Goal: Use online tool/utility: Utilize a website feature to perform a specific function

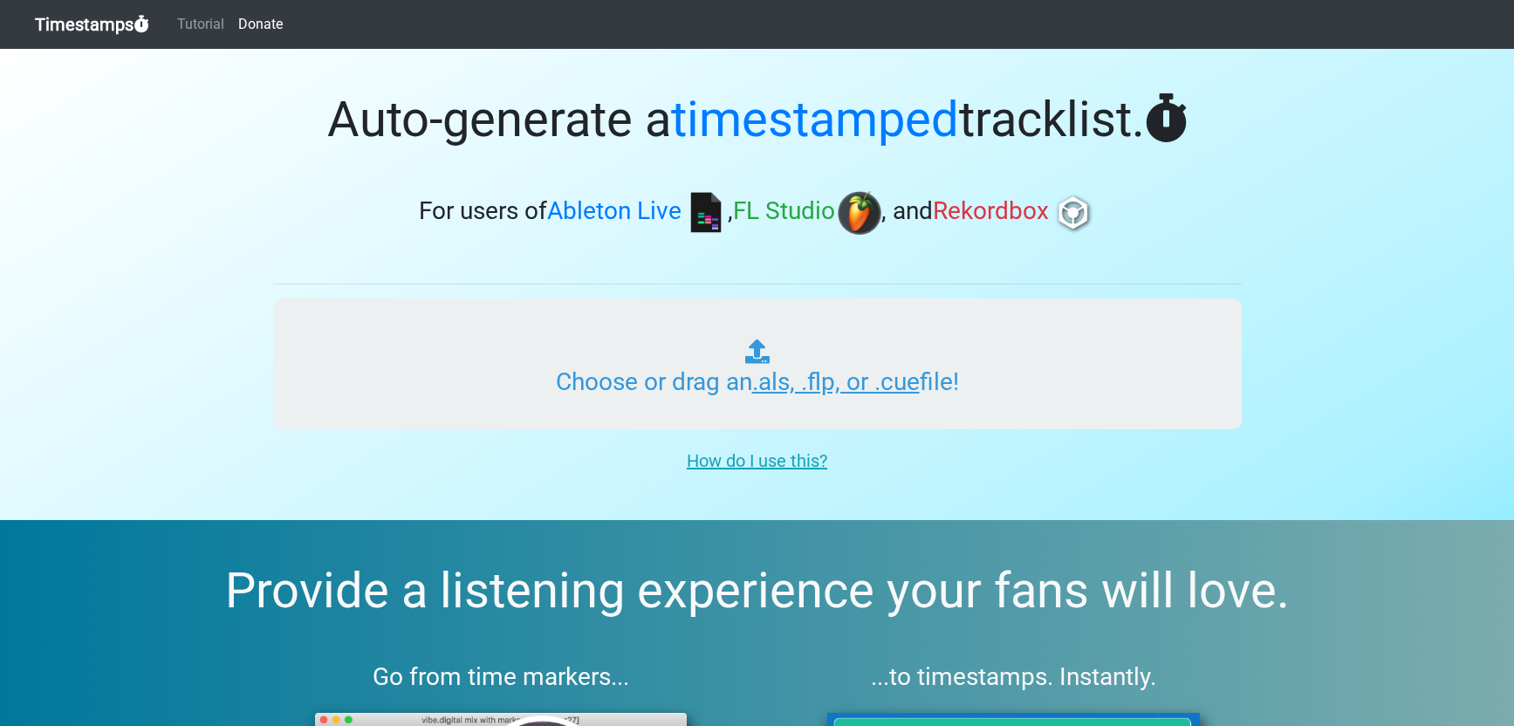
click at [789, 392] on input "Choose or drag an .als, .flp, or .cue file!" at bounding box center [757, 363] width 969 height 131
type input "C:\fakepath\TEMPO GAMES_21_LET GO.als"
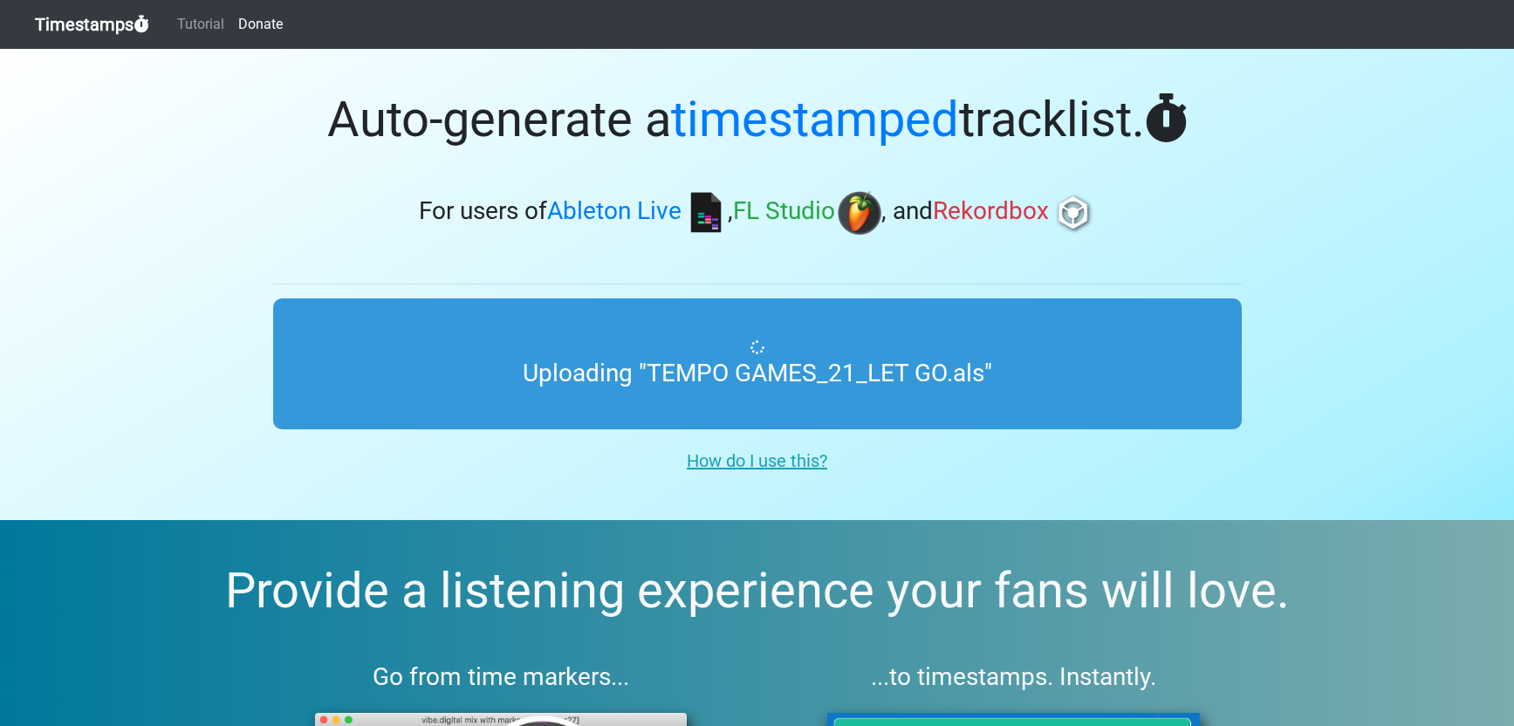
click at [1427, 210] on section "Auto-generate a timestamped tracklist. For users of Ableton Live , FL Studio , …" at bounding box center [757, 284] width 1514 height 471
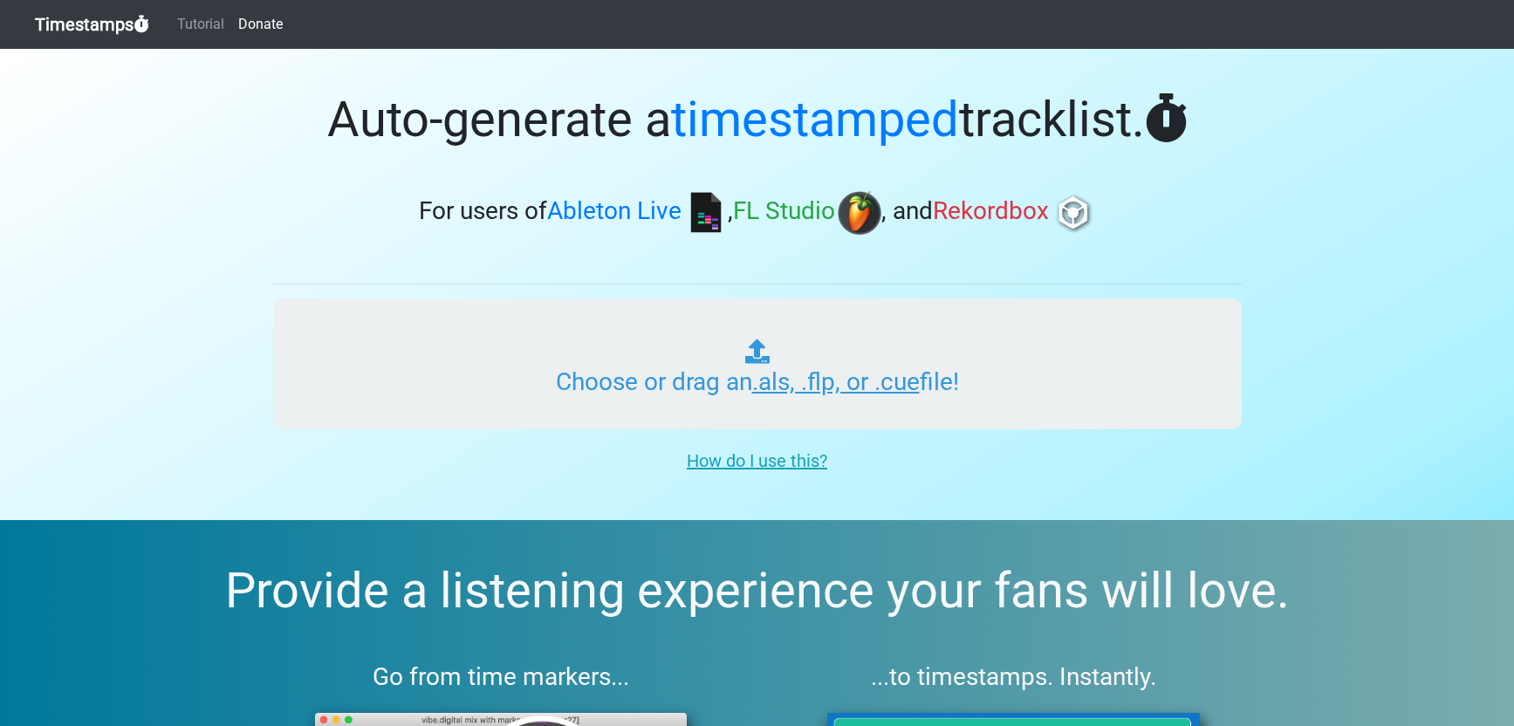
click at [676, 392] on input "Choose or drag an .als, .flp, or .cue file!" at bounding box center [757, 363] width 969 height 131
type input "C:\fakepath\TEMPO GAMES_21_LET GO.als"
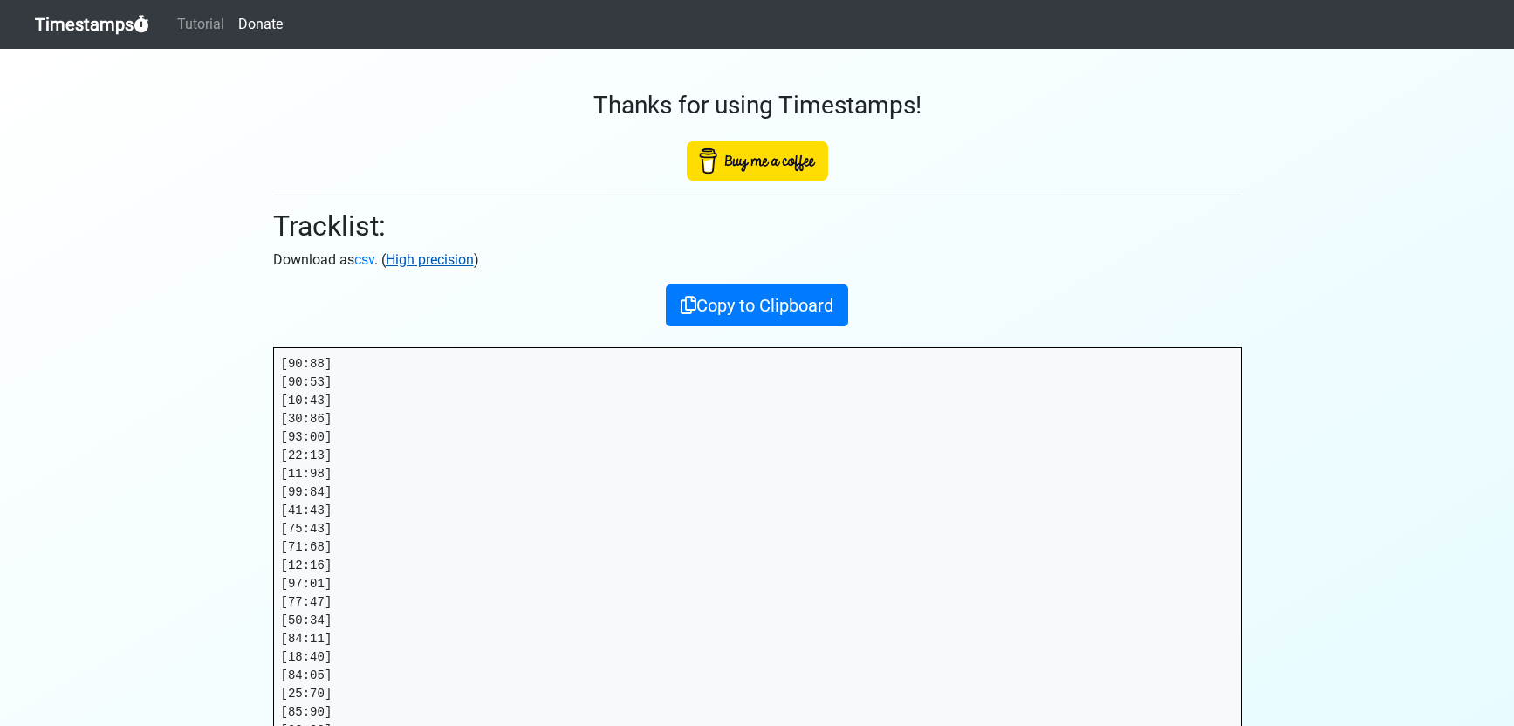
click at [442, 266] on link "High precision" at bounding box center [430, 259] width 88 height 17
